Goal: Transaction & Acquisition: Book appointment/travel/reservation

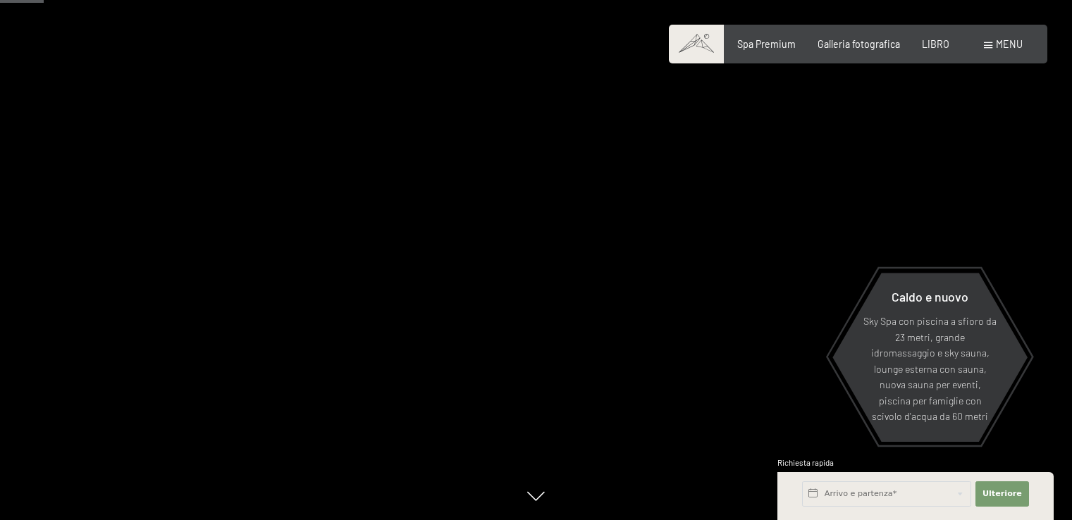
click at [989, 47] on span at bounding box center [988, 45] width 8 height 6
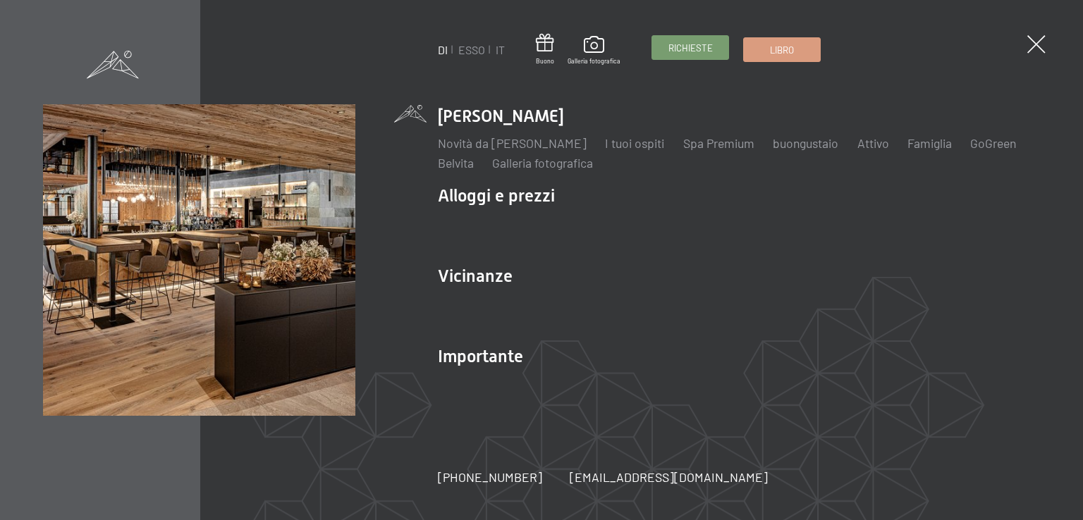
click at [711, 55] on link "Richieste" at bounding box center [690, 47] width 76 height 23
click at [1025, 35] on div "DI ESSO IT Buono Galleria fotografica Richieste Libro DI ESSO IT Lo Schwarzenst…" at bounding box center [541, 260] width 1083 height 520
click at [1039, 40] on span at bounding box center [1036, 45] width 26 height 26
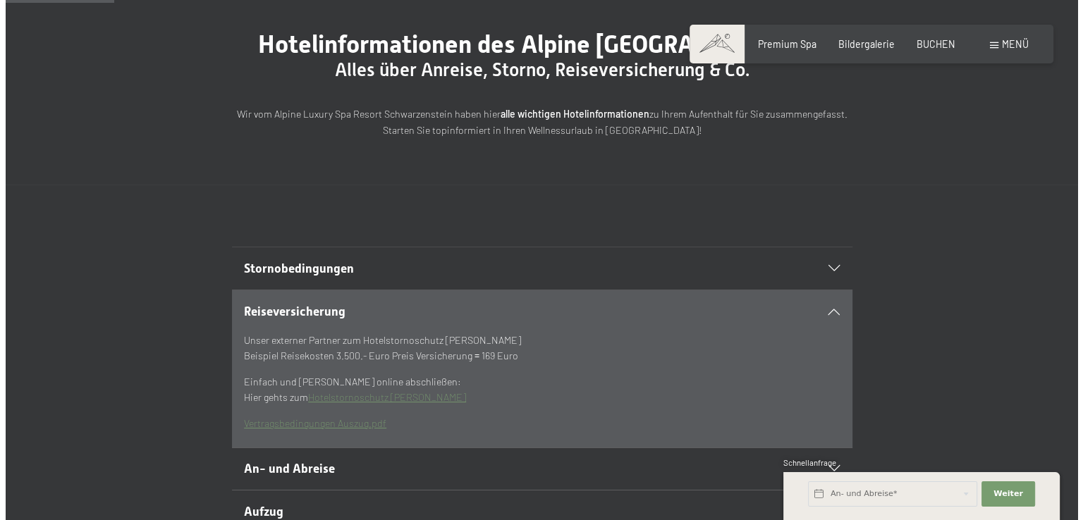
scroll to position [282, 0]
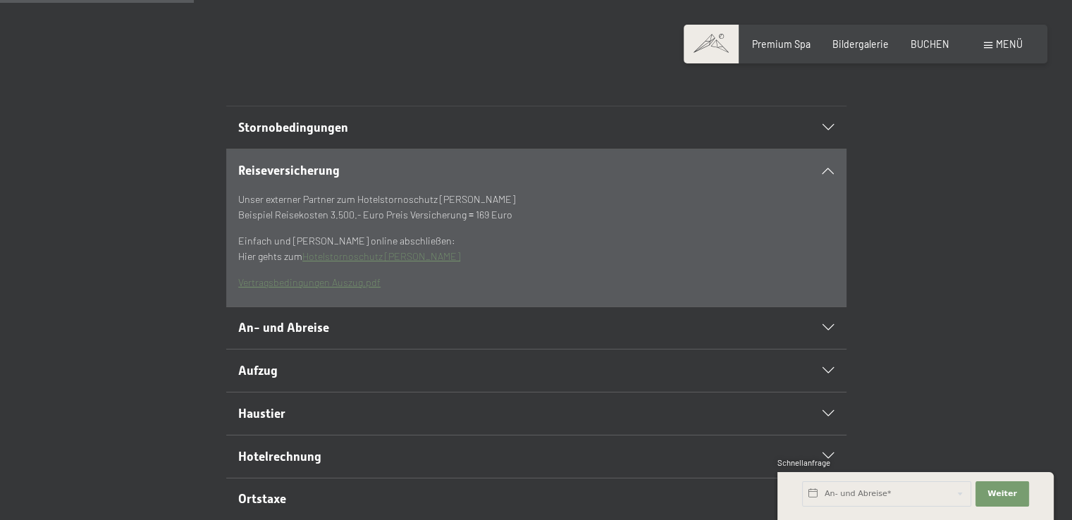
click at [990, 46] on span at bounding box center [988, 45] width 8 height 6
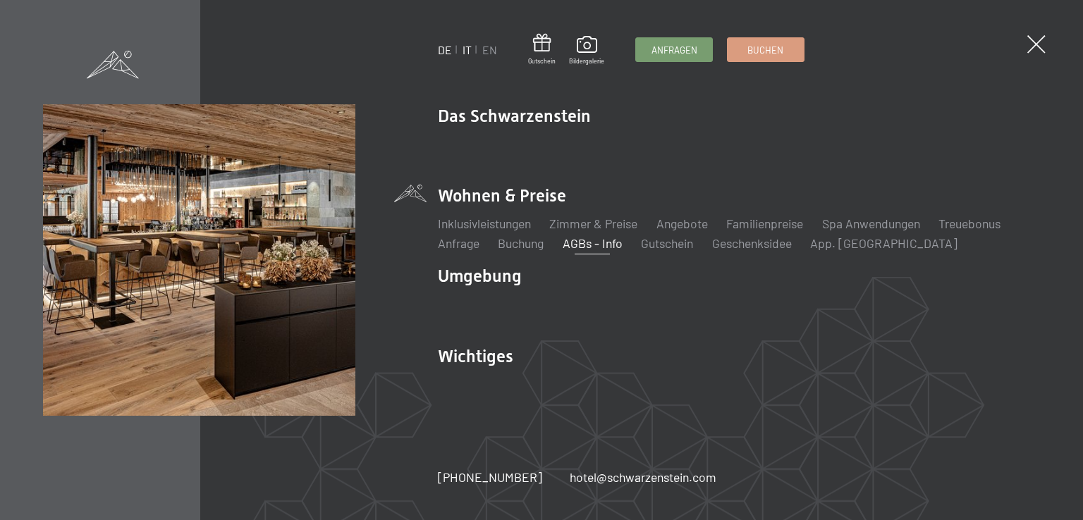
click at [469, 49] on link "IT" at bounding box center [466, 49] width 9 height 13
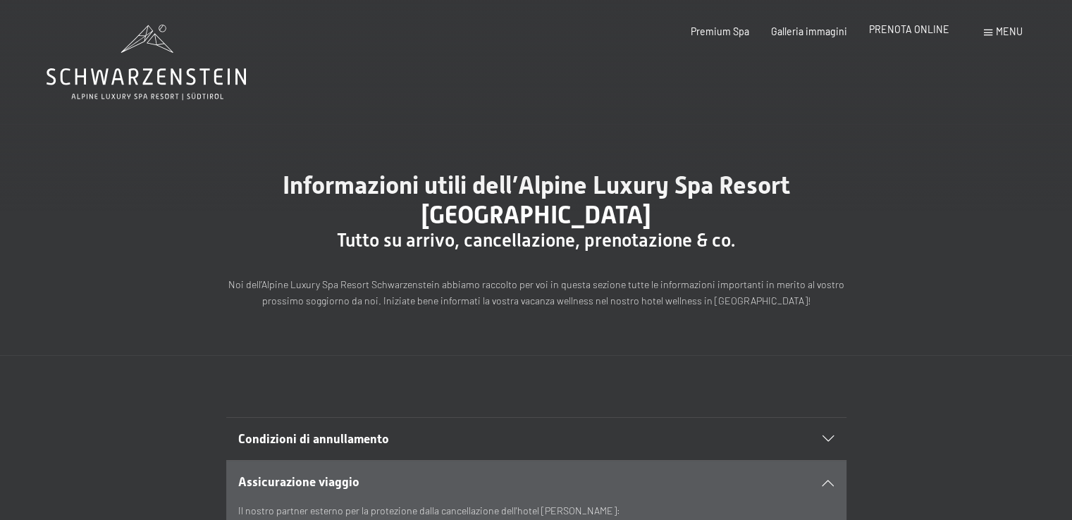
click at [914, 34] on span "PRENOTA ONLINE" at bounding box center [909, 29] width 80 height 12
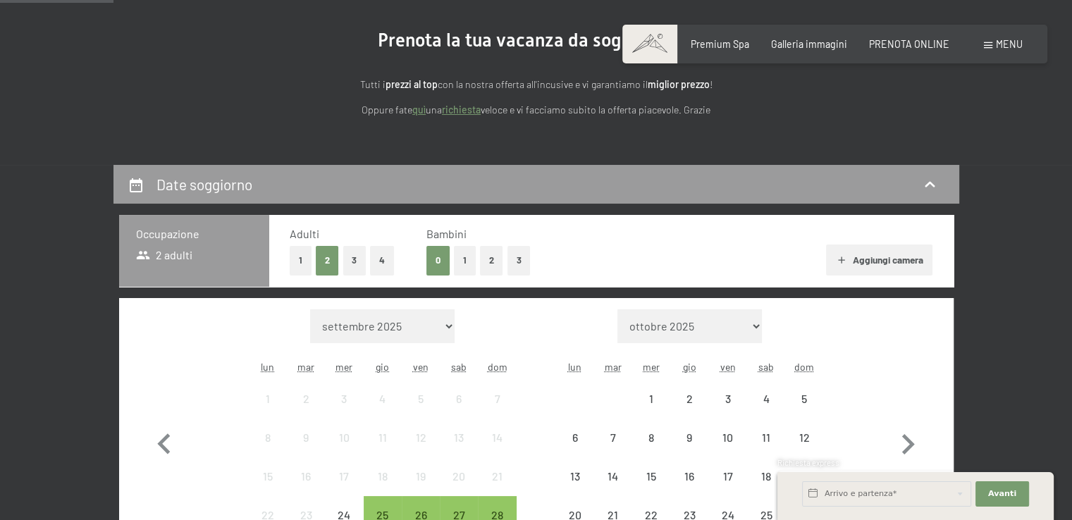
scroll to position [282, 0]
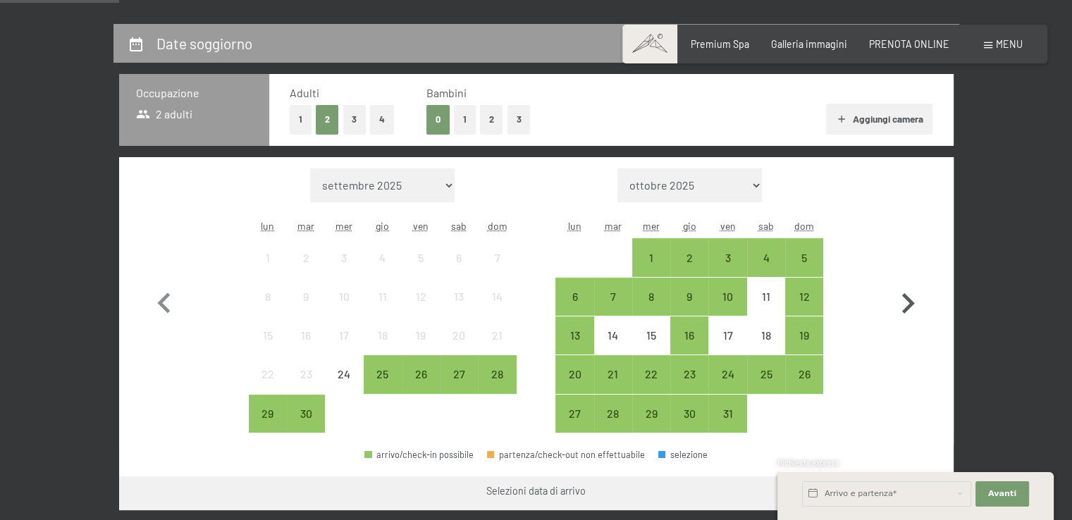
click at [903, 299] on icon "button" at bounding box center [908, 303] width 41 height 41
select select "2025-10-01"
select select "2025-11-01"
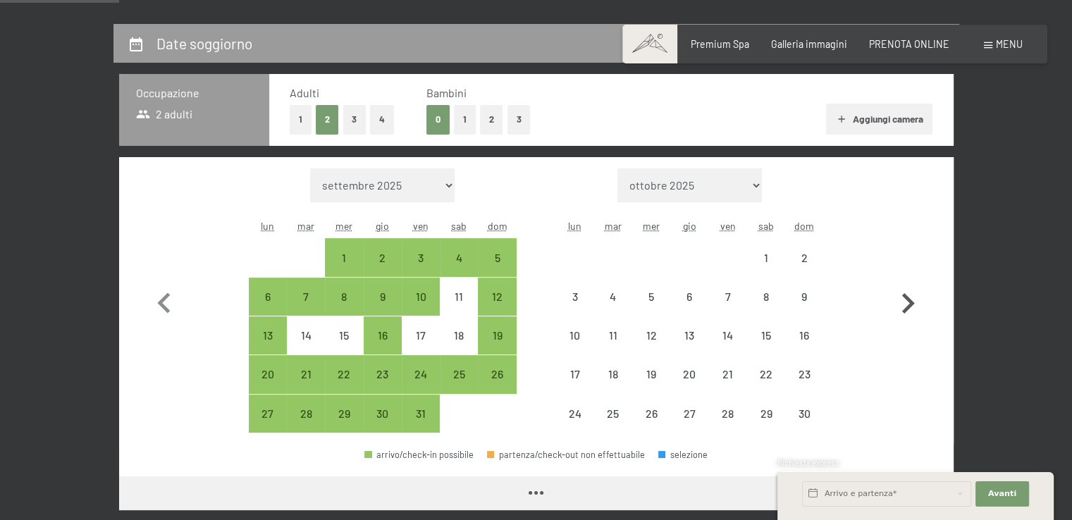
click at [903, 299] on icon "button" at bounding box center [908, 303] width 41 height 41
select select "2025-11-01"
select select "2025-12-01"
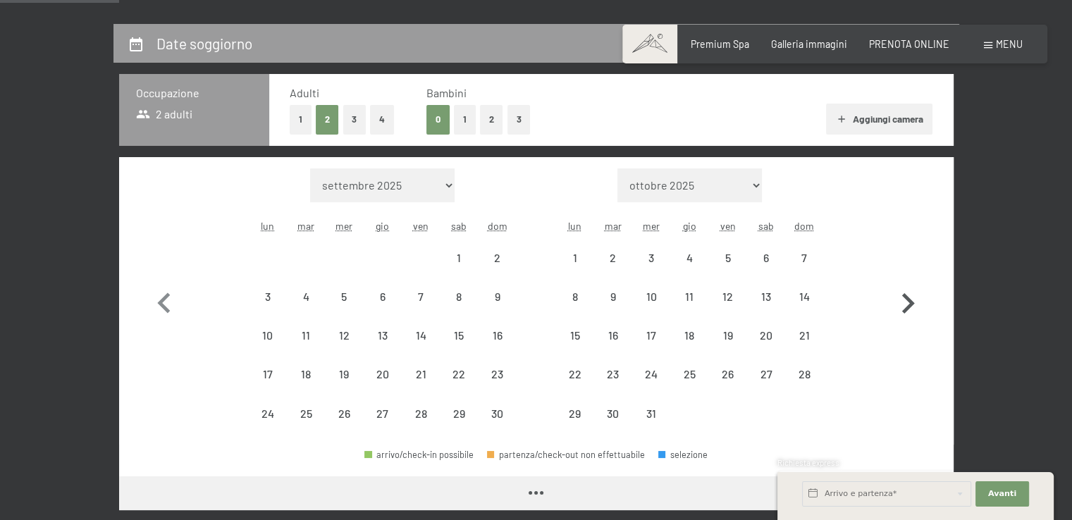
select select "2025-11-01"
select select "2025-12-01"
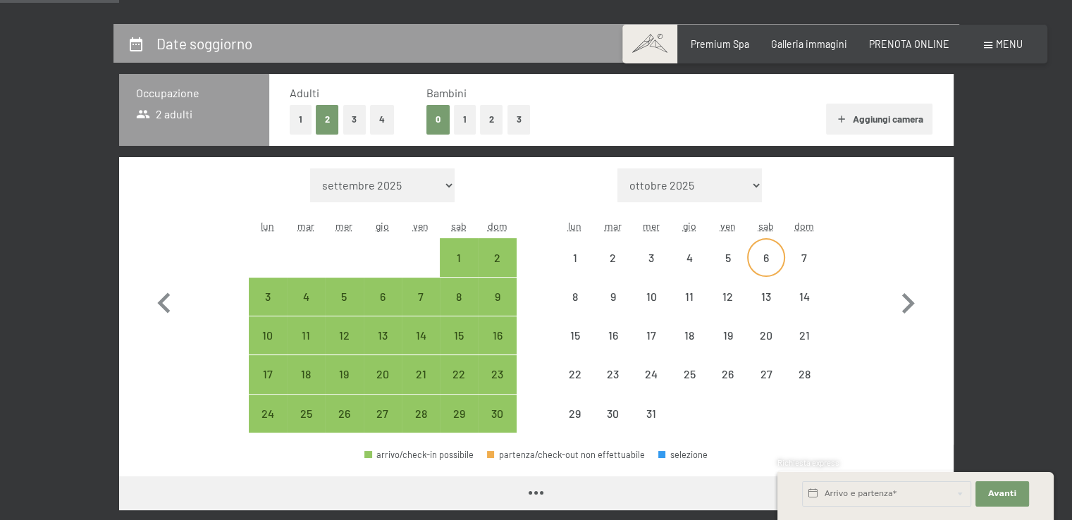
select select "2025-11-01"
select select "2025-12-01"
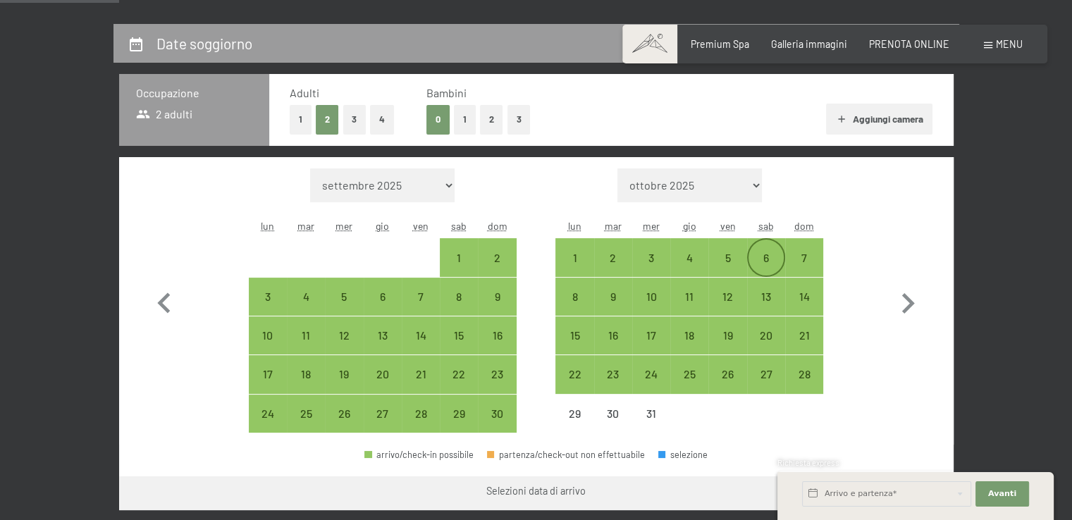
click at [775, 266] on div "6" at bounding box center [766, 269] width 35 height 35
select select "2025-11-01"
select select "2025-12-01"
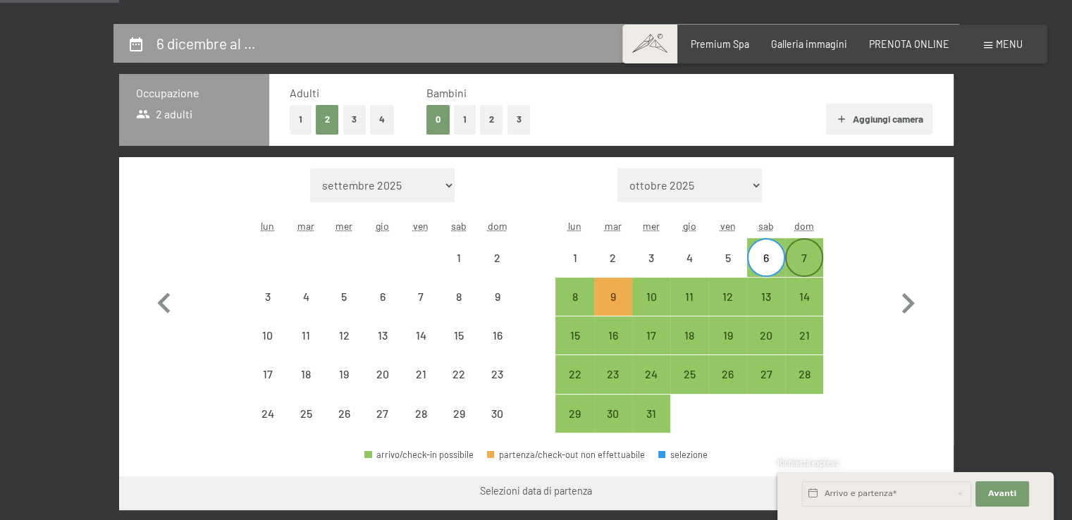
click at [794, 261] on div "7" at bounding box center [804, 269] width 35 height 35
select select "2025-11-01"
select select "2025-12-01"
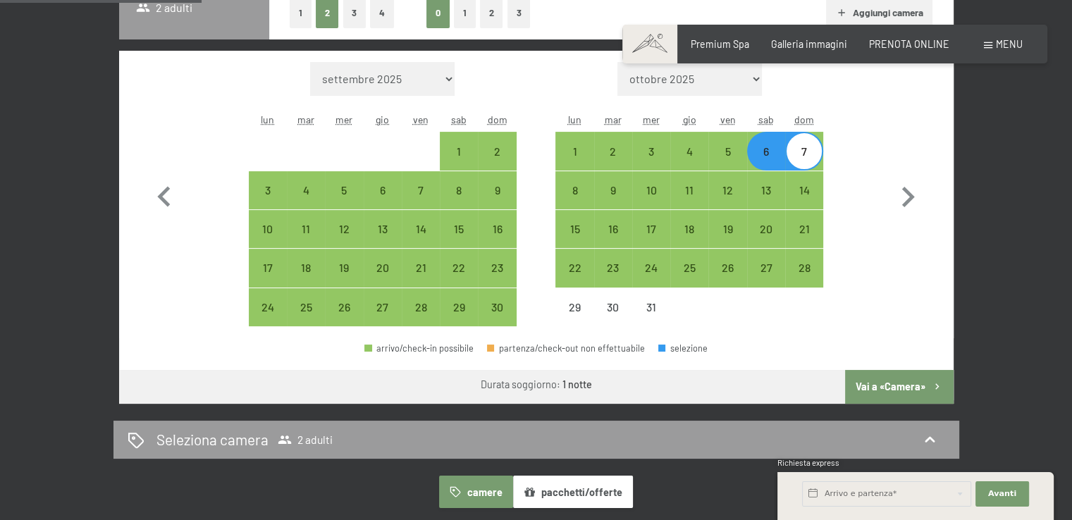
scroll to position [352, 0]
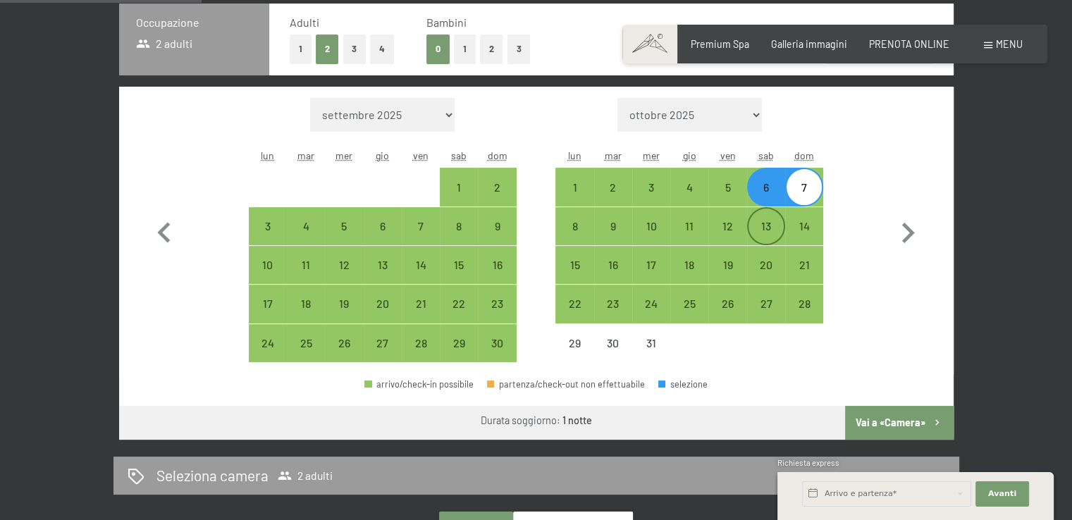
click at [752, 223] on div "13" at bounding box center [766, 238] width 35 height 35
select select "2025-11-01"
select select "2025-12-01"
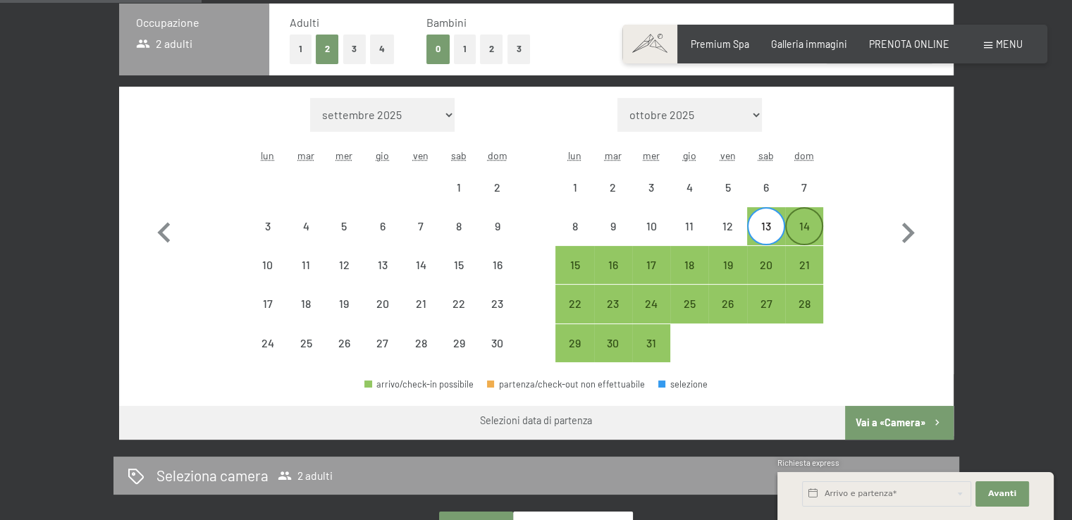
click at [796, 221] on div "14" at bounding box center [804, 238] width 35 height 35
select select "2025-11-01"
select select "2025-12-01"
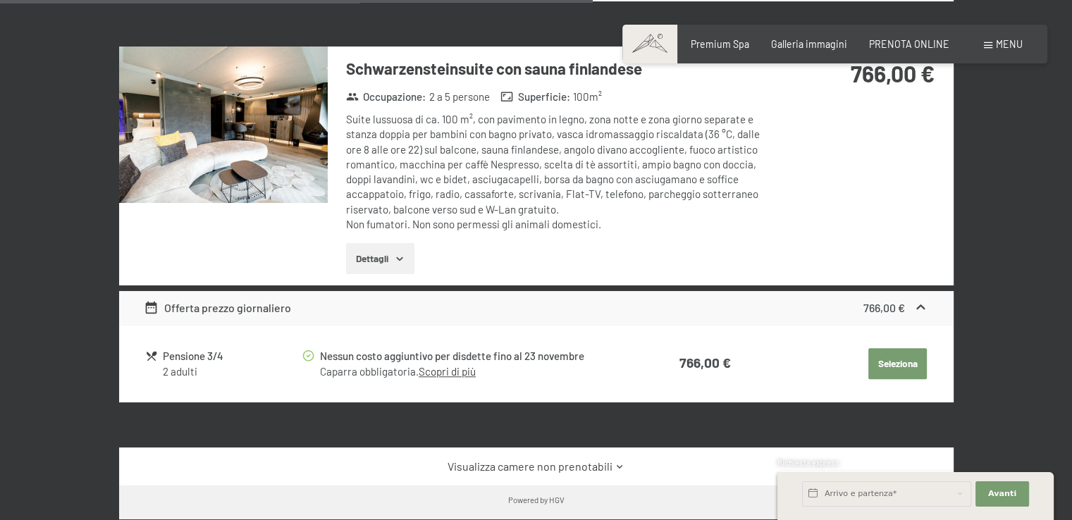
scroll to position [1057, 0]
